Goal: Transaction & Acquisition: Purchase product/service

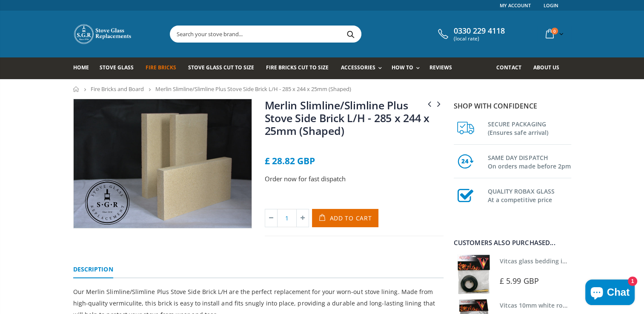
click at [160, 68] on span "Fire Bricks" at bounding box center [161, 67] width 31 height 7
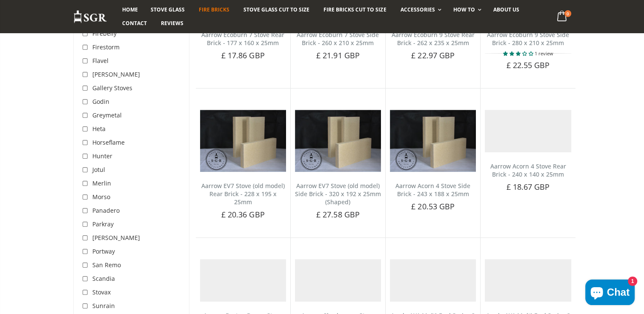
scroll to position [341, 0]
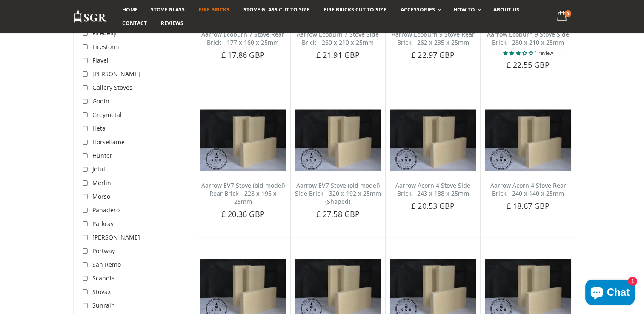
click at [103, 182] on span "Merlin" at bounding box center [101, 183] width 19 height 8
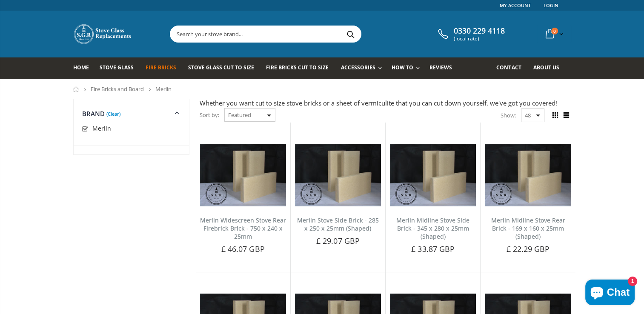
scroll to position [341, 0]
